Goal: Information Seeking & Learning: Find specific page/section

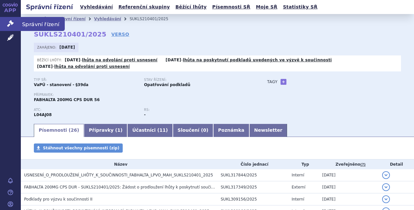
scroll to position [165, 0]
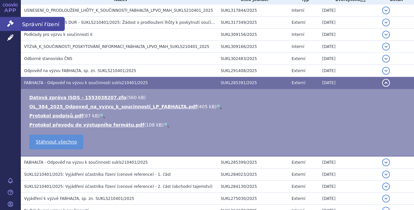
click at [11, 23] on icon at bounding box center [10, 23] width 7 height 7
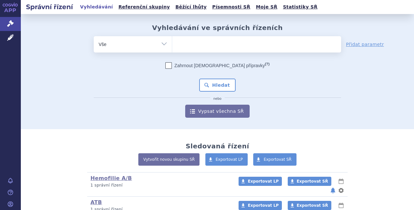
click at [183, 44] on ul at bounding box center [256, 43] width 169 height 14
click at [172, 44] on select at bounding box center [172, 44] width 0 height 16
type input "so"
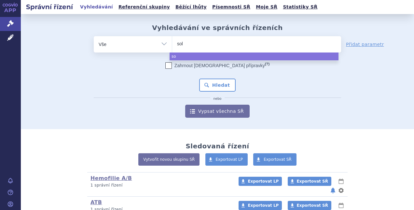
type input "soli"
type input "solir"
type input "[MEDICAL_DATA]"
select select "[MEDICAL_DATA]"
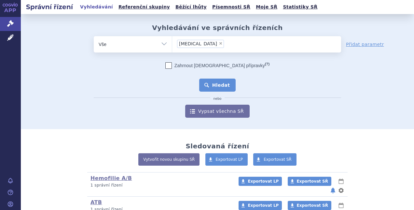
click at [215, 85] on button "Hledat" at bounding box center [217, 85] width 37 height 13
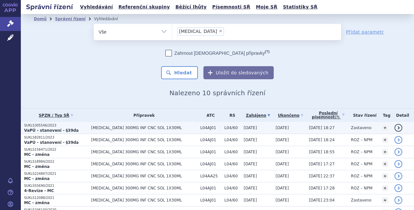
click at [73, 130] on p "VaPÚ - stanovení - §39da" at bounding box center [56, 130] width 64 height 5
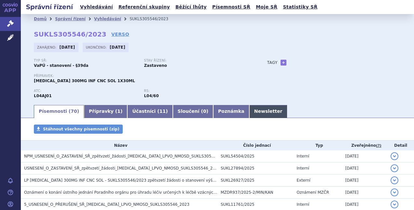
click at [250, 111] on link "Newsletter" at bounding box center [269, 111] width 38 height 13
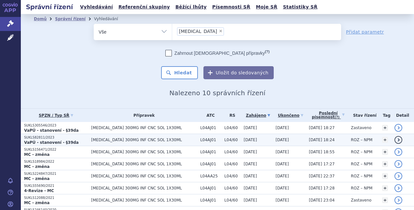
click at [73, 141] on p "VaPÚ - stanovení - §39da" at bounding box center [56, 142] width 64 height 5
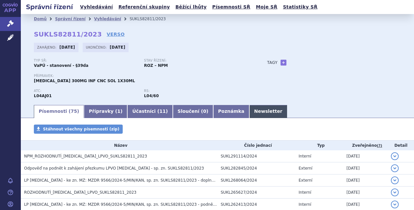
click at [250, 112] on link "Newsletter" at bounding box center [269, 111] width 38 height 13
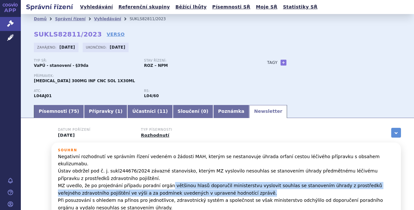
drag, startPoint x: 161, startPoint y: 178, endPoint x: 210, endPoint y: 188, distance: 49.7
click at [210, 188] on p "Negativní rozhodnutí ve správním řízení vedeném o žádosti MAH, kterým se nestan…" at bounding box center [226, 186] width 337 height 66
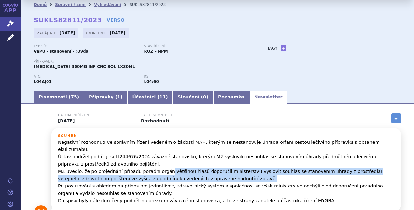
scroll to position [10, 0]
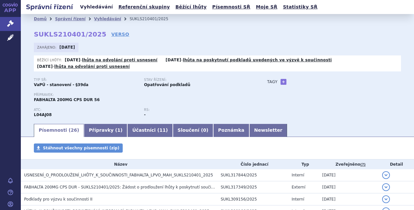
click at [92, 5] on link "Vyhledávání" at bounding box center [96, 7] width 37 height 9
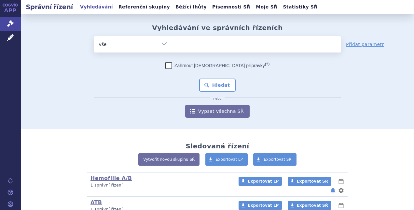
click at [197, 44] on ul at bounding box center [256, 43] width 169 height 14
click at [172, 44] on select at bounding box center [172, 44] width 0 height 16
type input "UL"
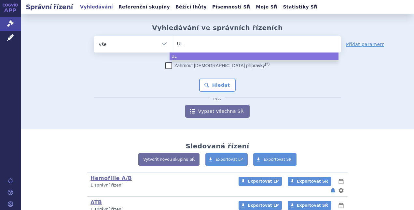
type input "ULT"
type input "ULTOM"
type input "ULTOMI"
type input "ULTOMIRI"
type input "ULTOMIRIS"
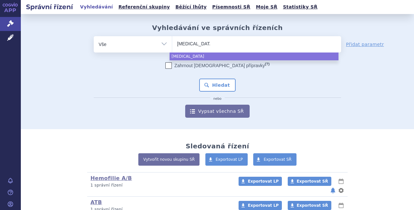
select select "ULTOMIRIS"
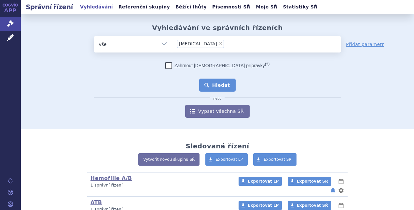
click at [217, 88] on button "Hledat" at bounding box center [217, 85] width 37 height 13
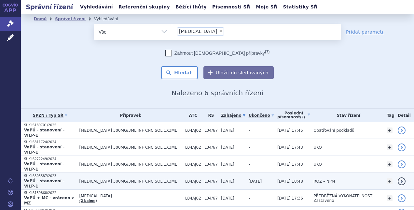
click at [61, 179] on strong "VaPÚ - stanovení - VILP-1" at bounding box center [44, 184] width 40 height 10
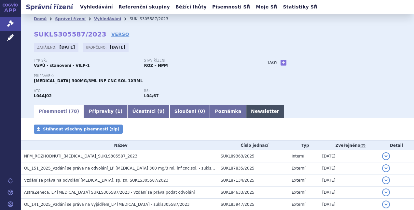
click at [246, 112] on link "Newsletter" at bounding box center [265, 111] width 38 height 13
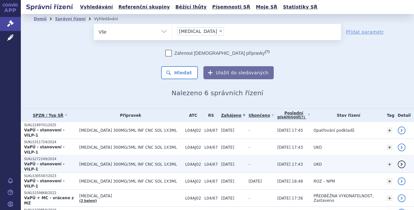
click at [59, 162] on strong "VaPÚ - stanovení - VILP-1" at bounding box center [44, 167] width 40 height 10
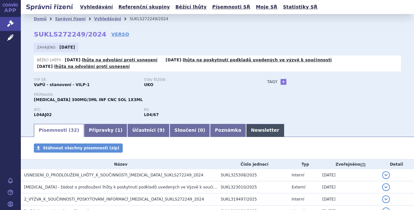
click at [246, 132] on link "Newsletter" at bounding box center [265, 130] width 38 height 13
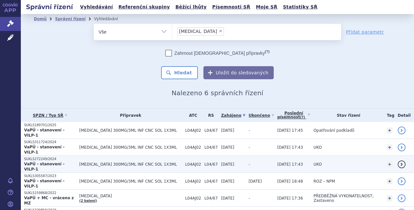
click at [54, 162] on strong "VaPÚ - stanovení - VILP-1" at bounding box center [44, 167] width 40 height 10
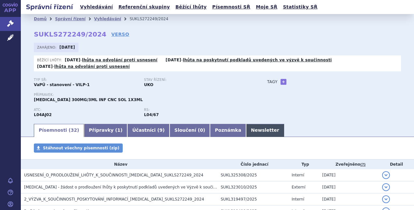
click at [246, 132] on link "Newsletter" at bounding box center [265, 130] width 38 height 13
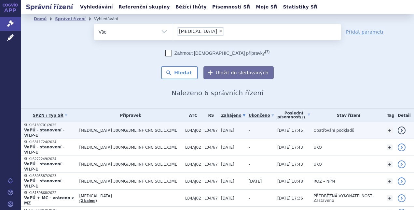
click at [52, 129] on strong "VaPÚ - stanovení - VILP-1" at bounding box center [44, 133] width 40 height 10
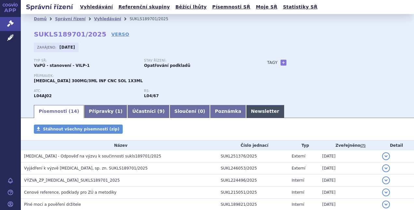
click at [246, 112] on link "Newsletter" at bounding box center [265, 111] width 38 height 13
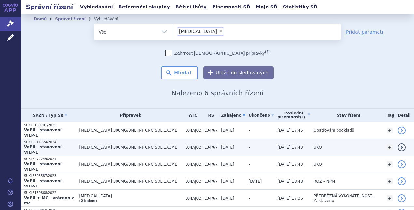
click at [51, 140] on p "SUKLS311724/2024" at bounding box center [50, 142] width 52 height 5
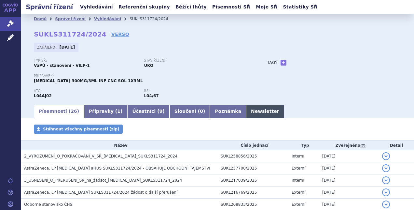
click at [246, 111] on link "Newsletter" at bounding box center [265, 111] width 38 height 13
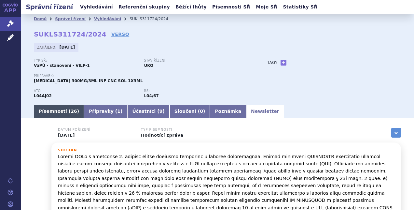
click at [59, 113] on link "Písemnosti ( 26 )" at bounding box center [59, 111] width 50 height 13
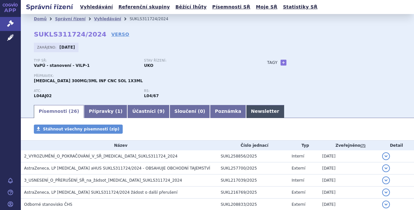
click at [246, 111] on link "Newsletter" at bounding box center [265, 111] width 38 height 13
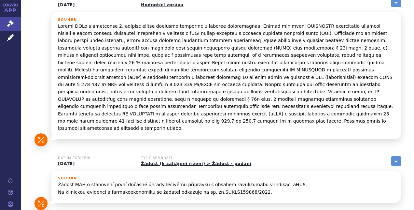
scroll to position [151, 0]
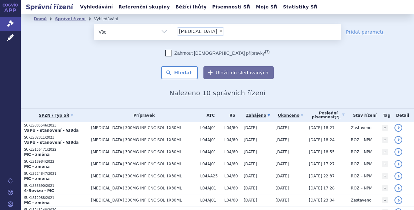
click at [219, 32] on span "×" at bounding box center [221, 31] width 4 height 4
click at [172, 32] on select "soliris" at bounding box center [172, 31] width 0 height 16
select select
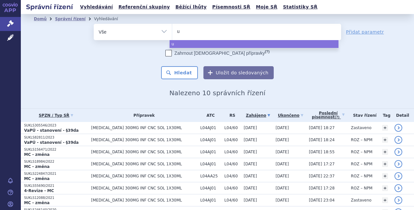
type input "ul"
type input "ulto"
type input "ultom"
type input "ultomiri"
type input "ultomiris"
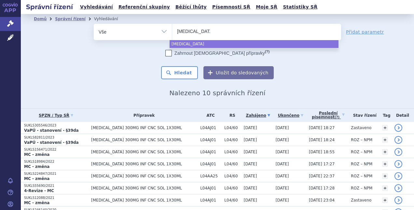
select select "ultomiris"
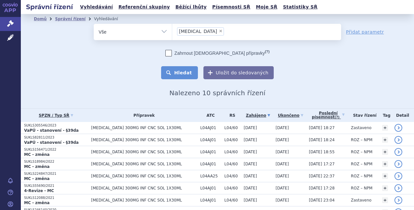
click at [182, 73] on button "Hledat" at bounding box center [179, 72] width 37 height 13
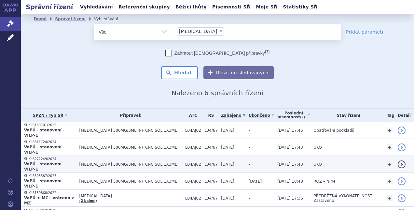
click at [151, 162] on span "[MEDICAL_DATA] 300MG/3ML INF CNC SOL 1X3ML" at bounding box center [130, 164] width 103 height 5
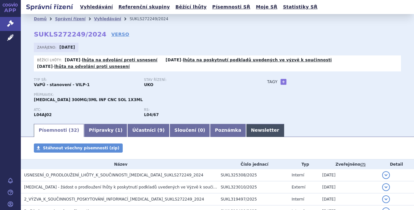
click at [246, 129] on link "Newsletter" at bounding box center [265, 130] width 38 height 13
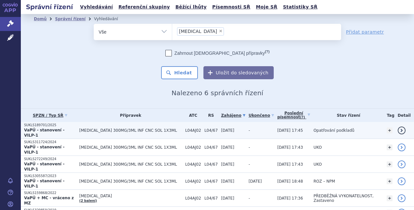
click at [65, 128] on strong "VaPÚ - stanovení - VILP-1" at bounding box center [44, 133] width 40 height 10
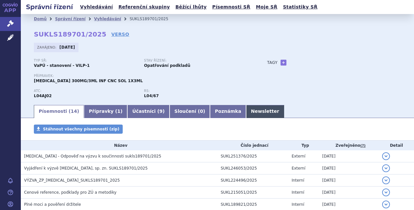
click at [246, 115] on link "Newsletter" at bounding box center [265, 111] width 38 height 13
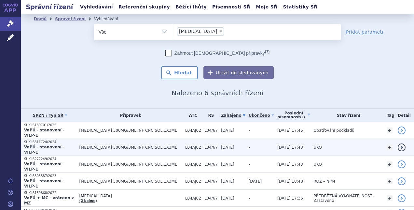
click at [47, 145] on strong "VaPÚ - stanovení - VILP-1" at bounding box center [44, 150] width 40 height 10
